Goal: Information Seeking & Learning: Learn about a topic

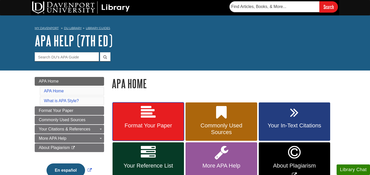
click at [162, 121] on link "Format Your Paper" at bounding box center [148, 121] width 71 height 39
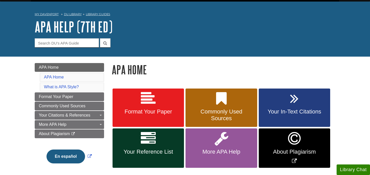
scroll to position [15, 0]
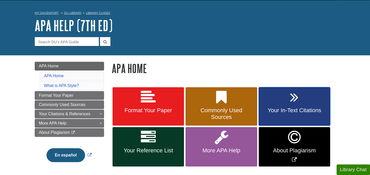
click at [273, 114] on link "Your In-Text Citations" at bounding box center [294, 106] width 71 height 39
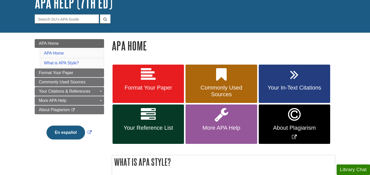
scroll to position [38, 0]
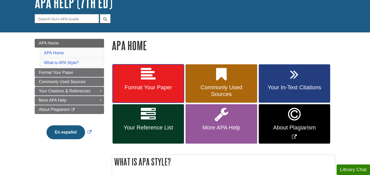
click at [162, 91] on link "Format Your Paper" at bounding box center [148, 83] width 71 height 39
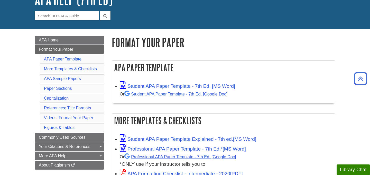
scroll to position [31, 0]
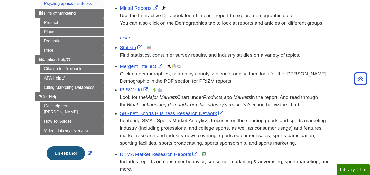
scroll to position [108, 0]
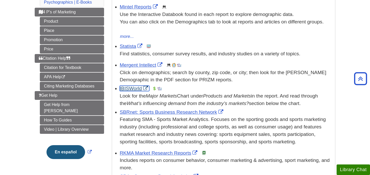
click at [138, 89] on link "IBISWorld" at bounding box center [135, 88] width 30 height 5
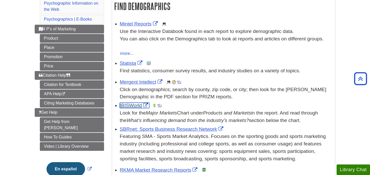
scroll to position [82, 0]
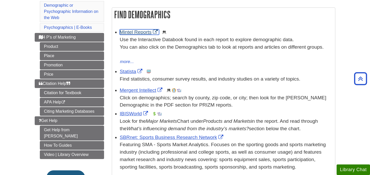
click at [139, 32] on link "Mintel Reports" at bounding box center [139, 31] width 39 height 5
click at [129, 71] on link "Statista" at bounding box center [132, 71] width 24 height 5
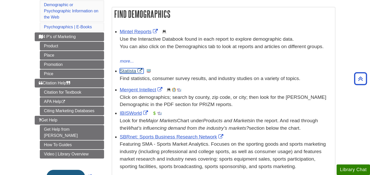
scroll to position [85, 0]
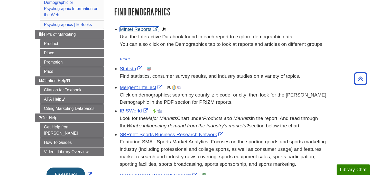
click at [145, 30] on link "Mintel Reports" at bounding box center [139, 28] width 39 height 5
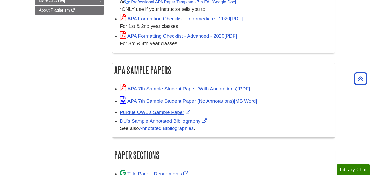
scroll to position [198, 0]
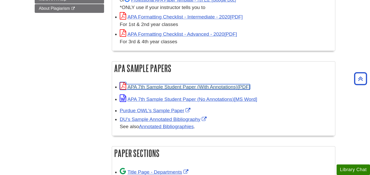
click at [181, 85] on link "APA 7th Sample Student Paper (With Annotations)" at bounding box center [185, 86] width 130 height 5
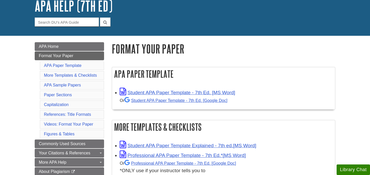
scroll to position [36, 0]
